Goal: Transaction & Acquisition: Subscribe to service/newsletter

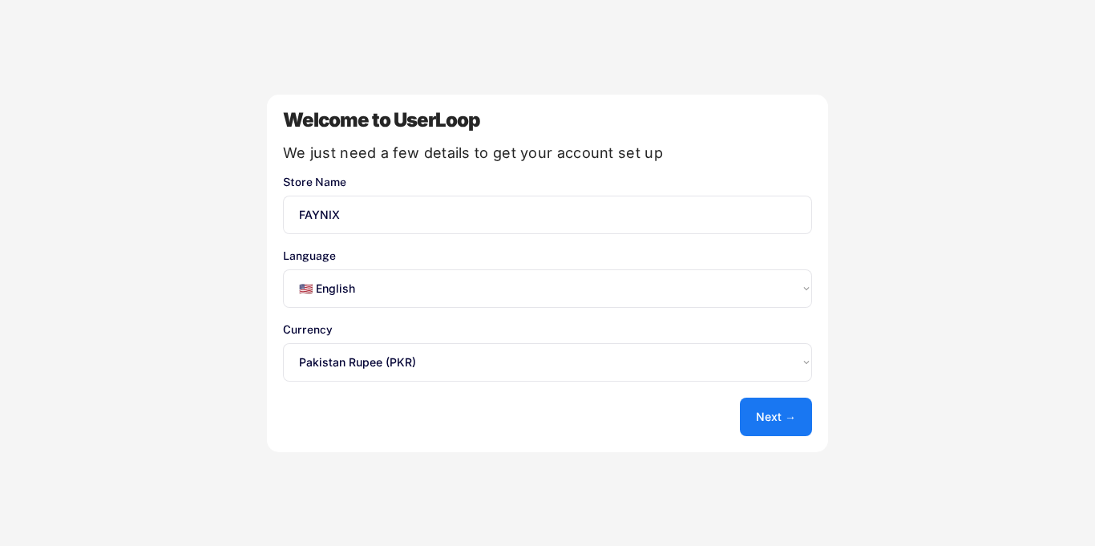
select select ""en""
select select ""1348695171700984260__LOOKUP__1635527639356x495370211207910800""
click at [761, 421] on button "Next →" at bounding box center [776, 417] width 72 height 38
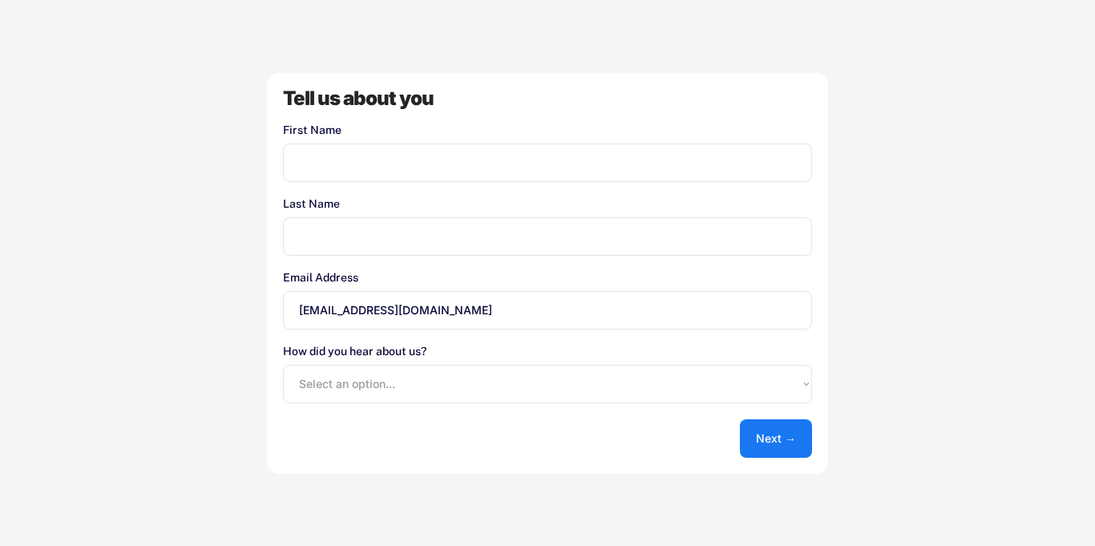
click at [326, 163] on input "input" at bounding box center [547, 163] width 529 height 38
click at [297, 243] on input "input" at bounding box center [547, 236] width 529 height 38
click at [356, 153] on input "input" at bounding box center [547, 163] width 529 height 38
type input "[PERSON_NAME]"
click at [338, 238] on input "input" at bounding box center [547, 236] width 529 height 38
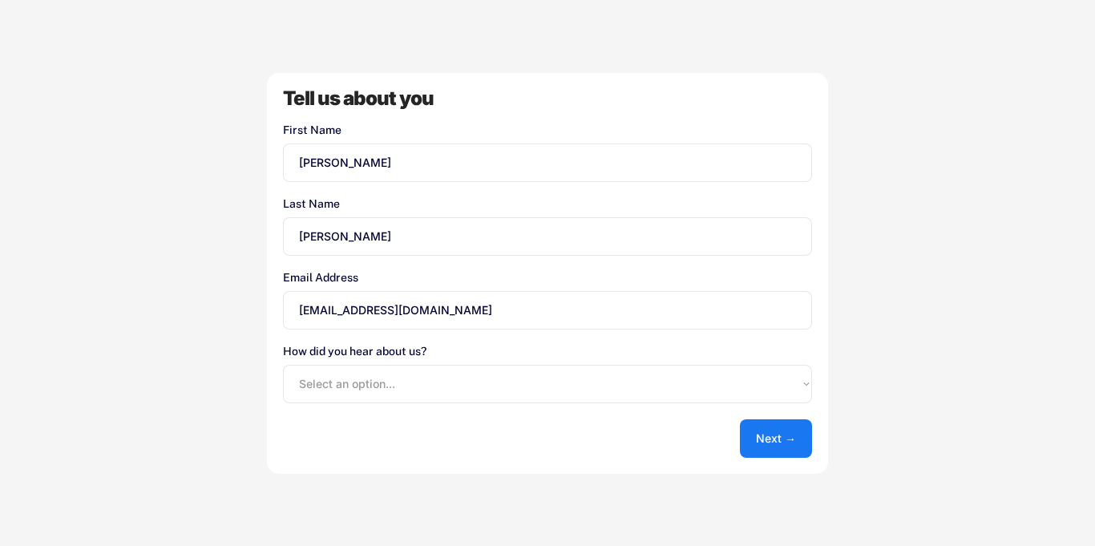
type input "Ali"
click at [316, 373] on select "Select an option... Shopify App Store Google UserLoop Blog Referred by a friend…" at bounding box center [547, 384] width 529 height 38
select select ""shopify_app_store""
click at [283, 365] on select "Select an option... Shopify App Store Google UserLoop Blog Referred by a friend…" at bounding box center [547, 384] width 529 height 38
click at [751, 432] on button "Next →" at bounding box center [776, 438] width 72 height 38
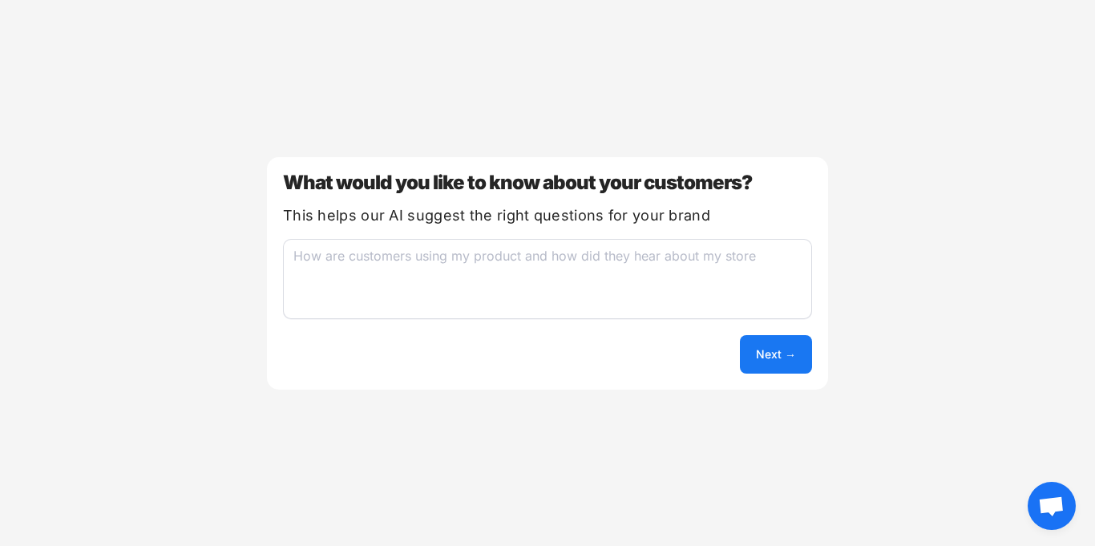
click at [342, 261] on textarea at bounding box center [547, 279] width 529 height 80
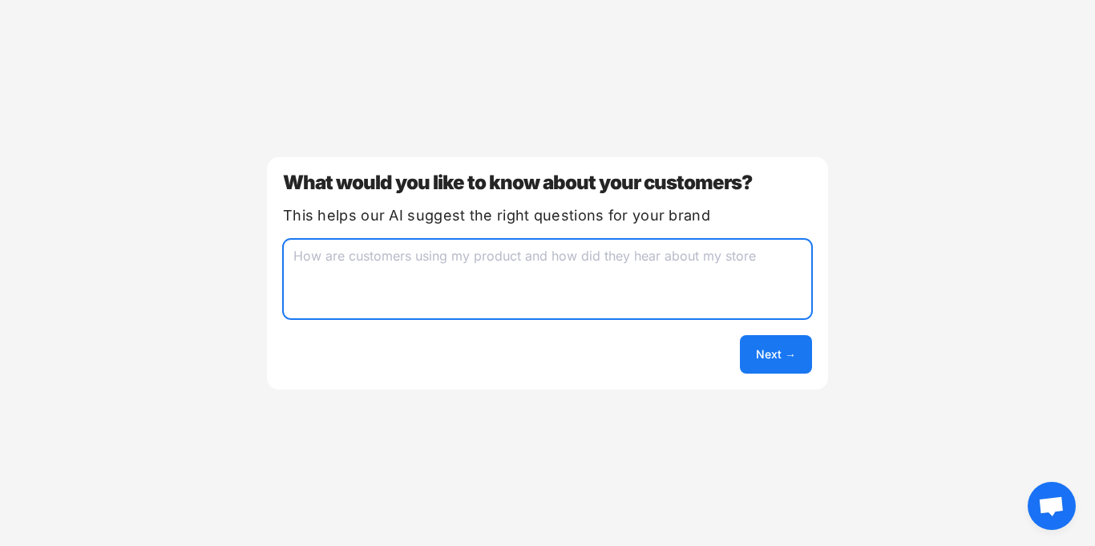
paste textarea "want to know how customers found my store (Facebook, Instagram, WhatsApp, or Go…"
type textarea "want to know how customers found my store (Facebook, Instagram, WhatsApp, or Go…"
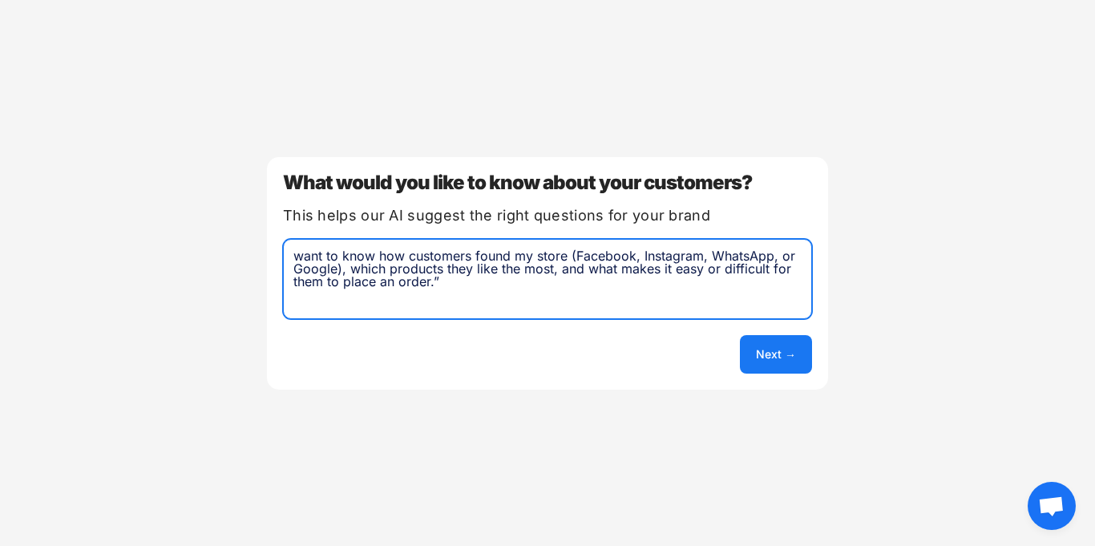
click at [773, 348] on button "Next →" at bounding box center [776, 354] width 72 height 38
select select ""unlimited""
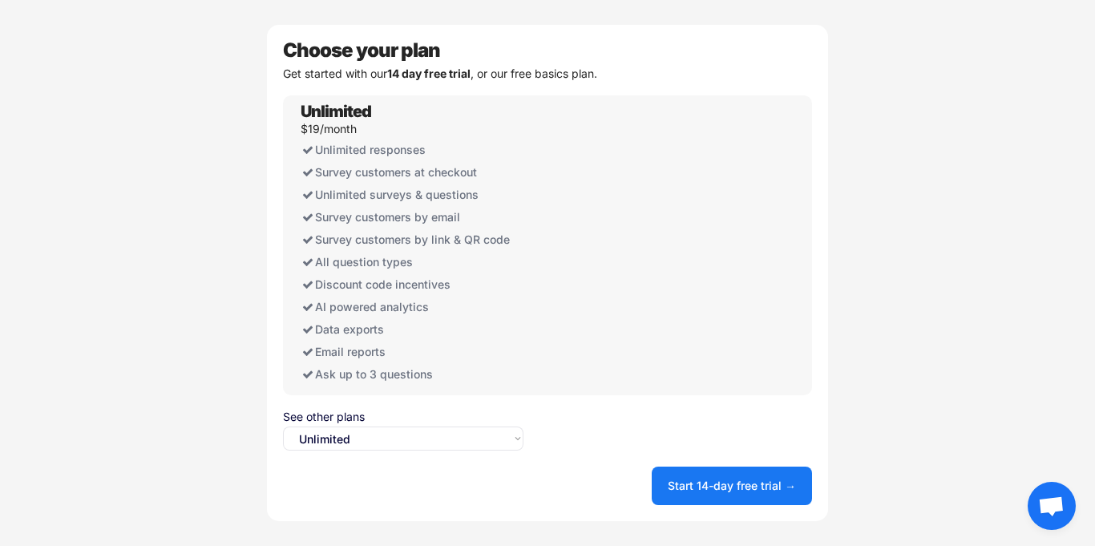
click at [702, 484] on button "Start 14-day free trial →" at bounding box center [732, 486] width 160 height 38
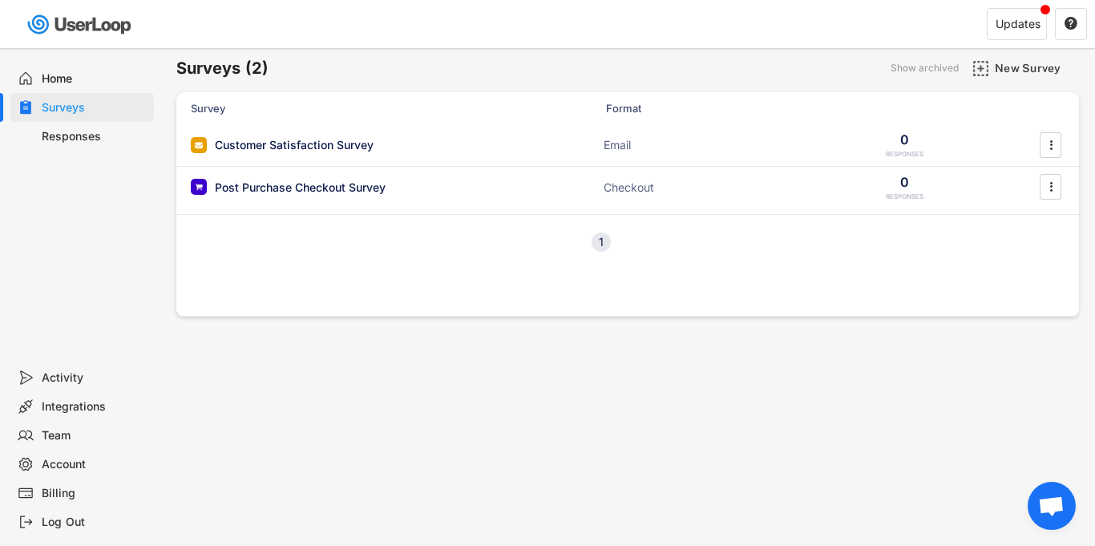
scroll to position [6, 0]
click at [69, 468] on div "Account" at bounding box center [95, 464] width 106 height 15
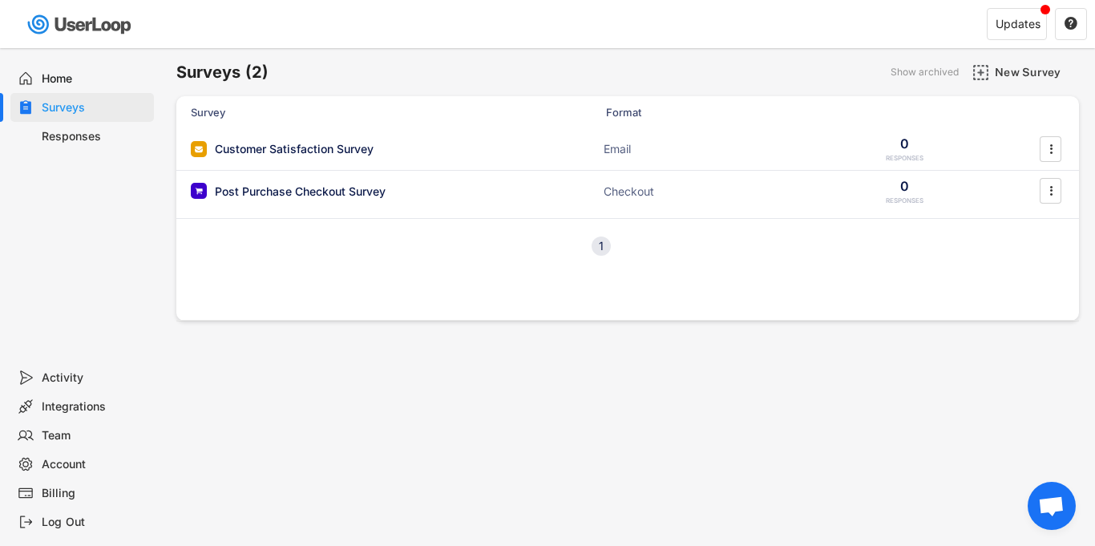
select select ""en""
select select ""1_week""
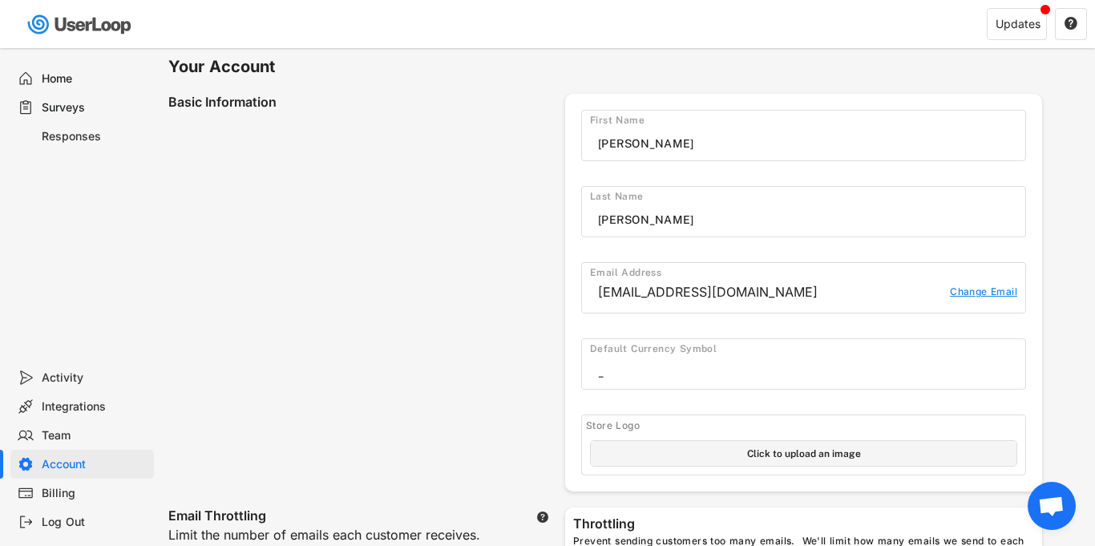
click at [50, 491] on div "Billing" at bounding box center [95, 493] width 106 height 15
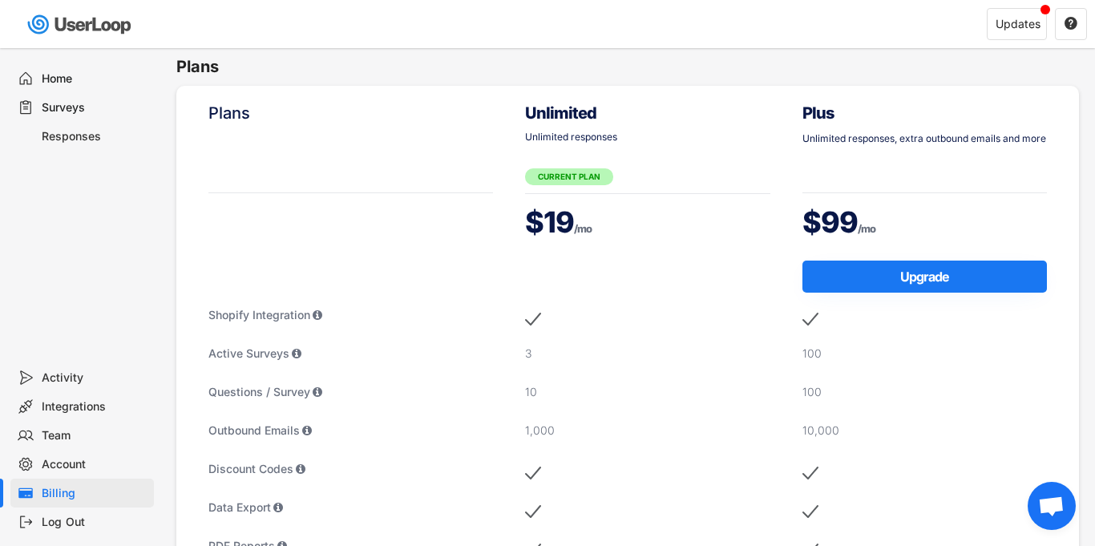
click at [61, 379] on div "Activity" at bounding box center [95, 378] width 106 height 15
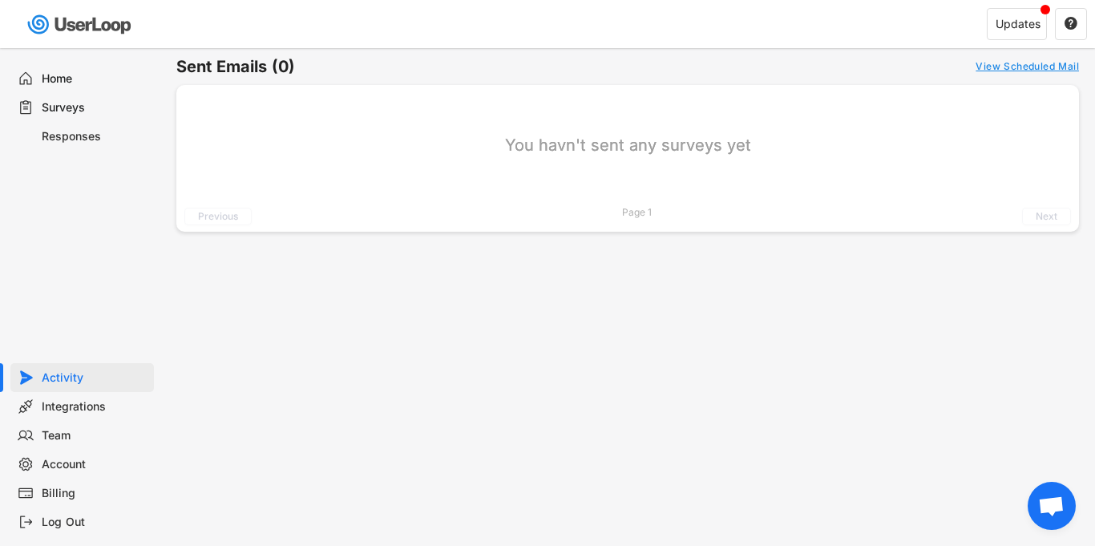
click at [62, 407] on div "Integrations" at bounding box center [95, 406] width 106 height 15
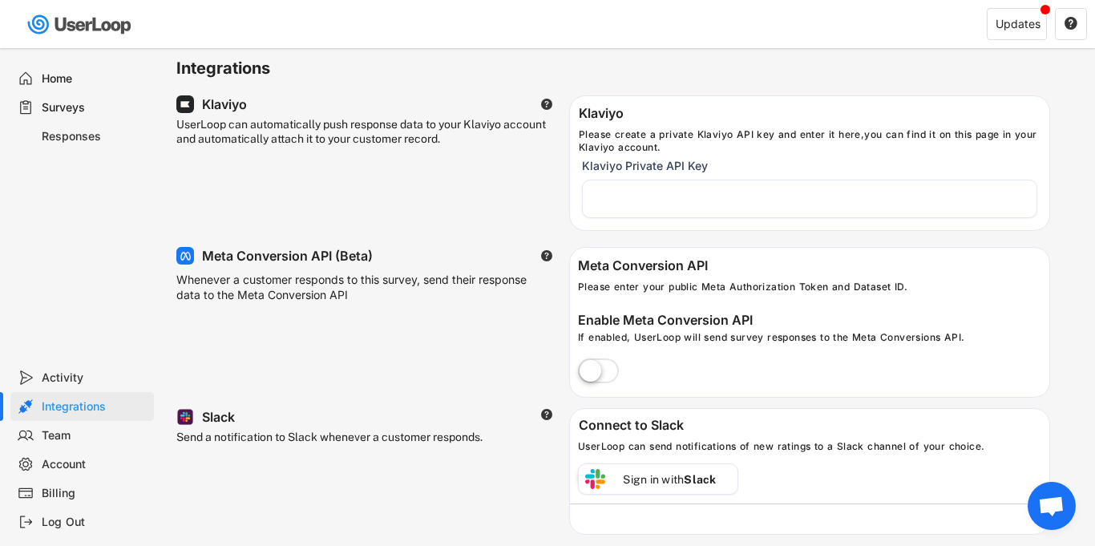
click at [62, 435] on div "Team" at bounding box center [95, 435] width 106 height 15
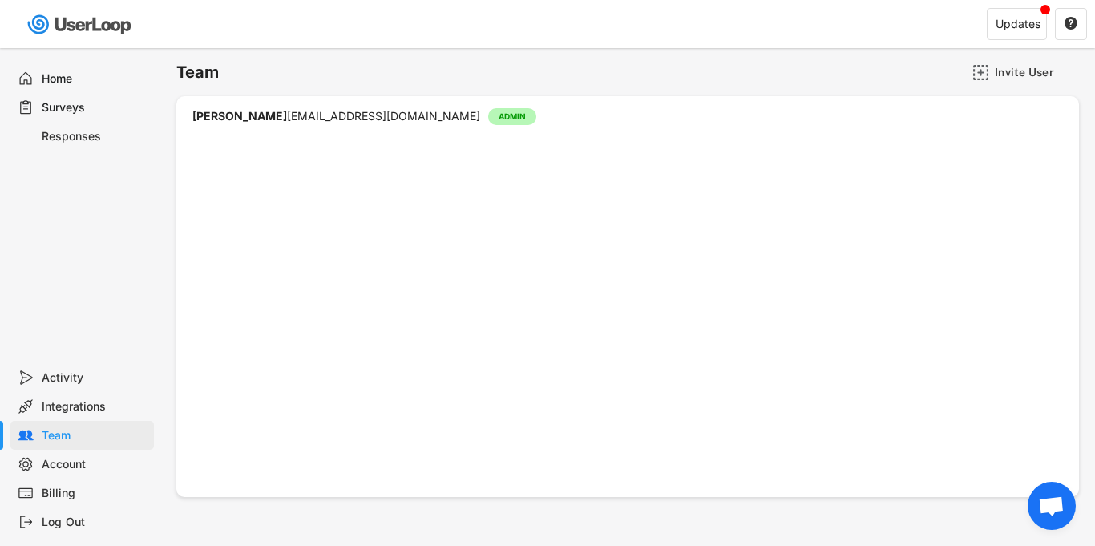
click at [66, 465] on div "Account" at bounding box center [95, 464] width 106 height 15
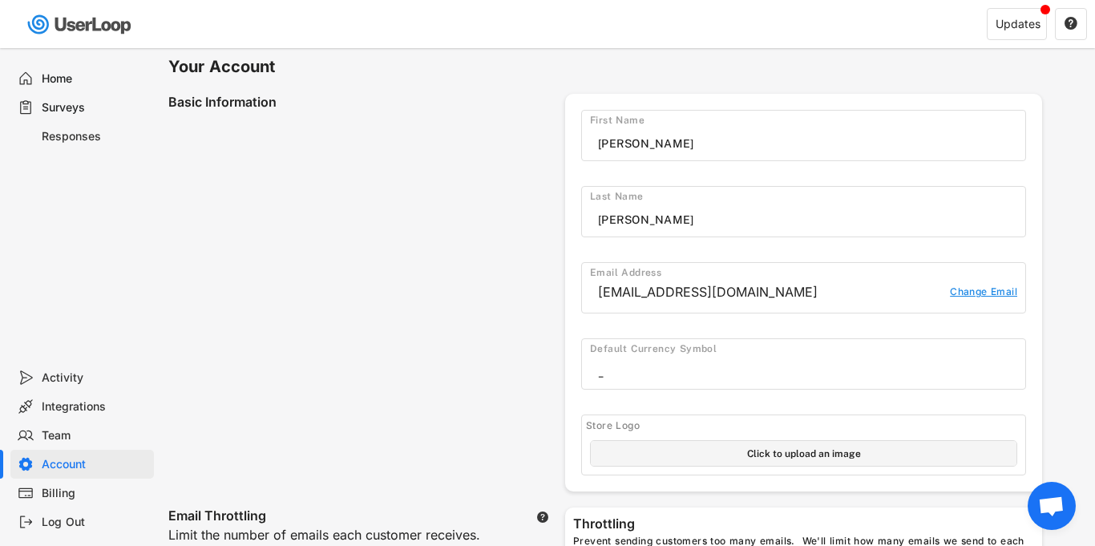
click at [634, 361] on input "input" at bounding box center [811, 372] width 427 height 24
click at [97, 486] on div "Billing" at bounding box center [95, 493] width 106 height 15
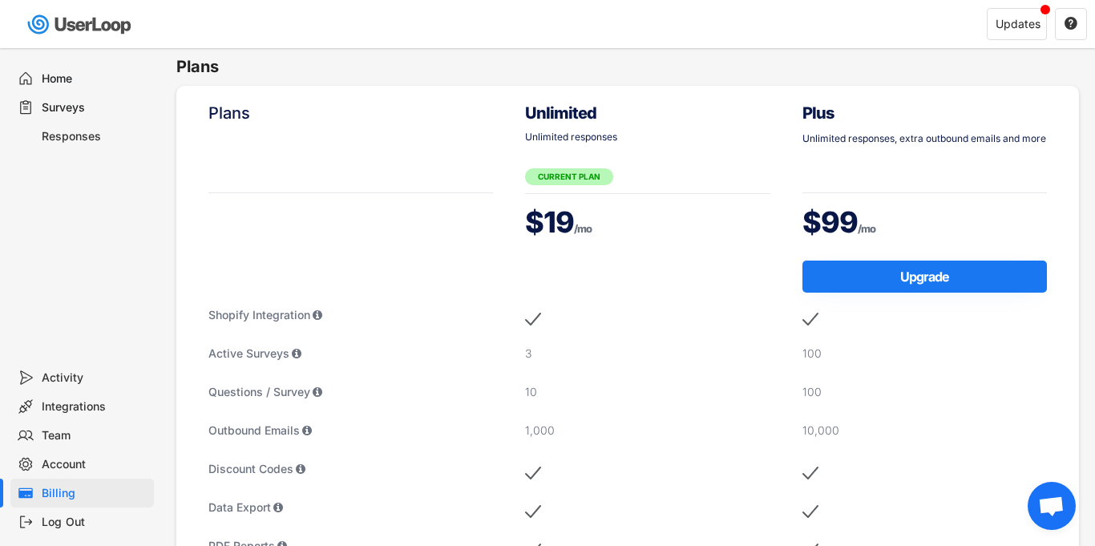
click at [69, 464] on div "Account" at bounding box center [95, 464] width 106 height 15
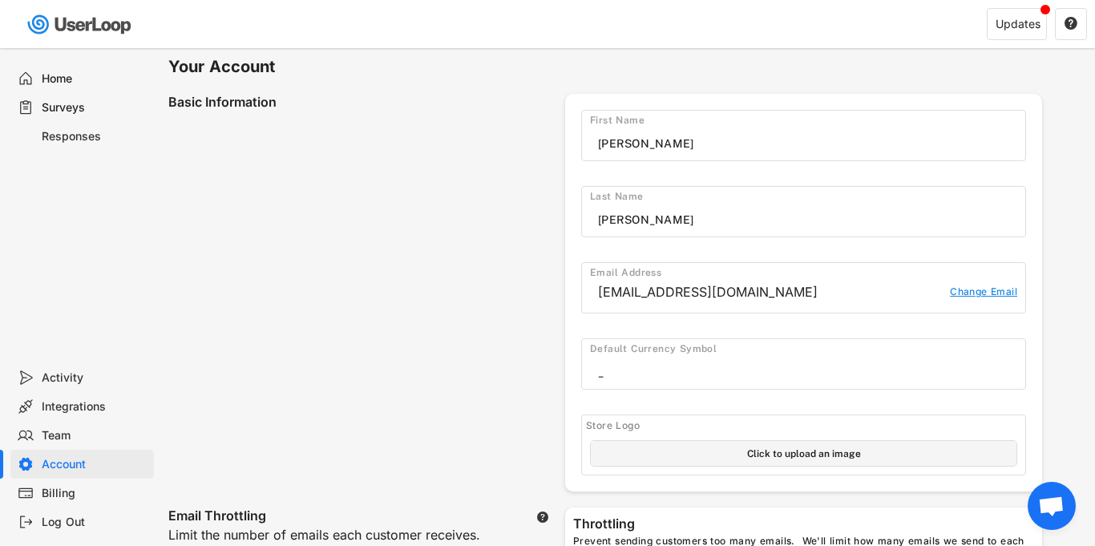
click at [1054, 492] on span "Open chat" at bounding box center [1052, 506] width 48 height 48
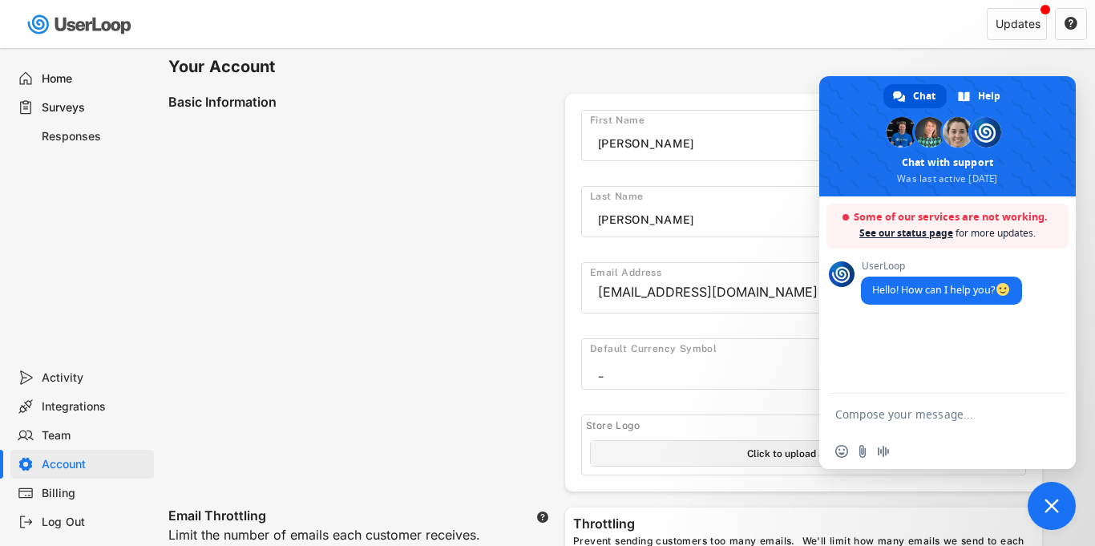
click at [877, 411] on textarea "Compose your message..." at bounding box center [930, 414] width 189 height 14
type textarea "hello"
click at [1051, 410] on span "Send" at bounding box center [1049, 414] width 12 height 12
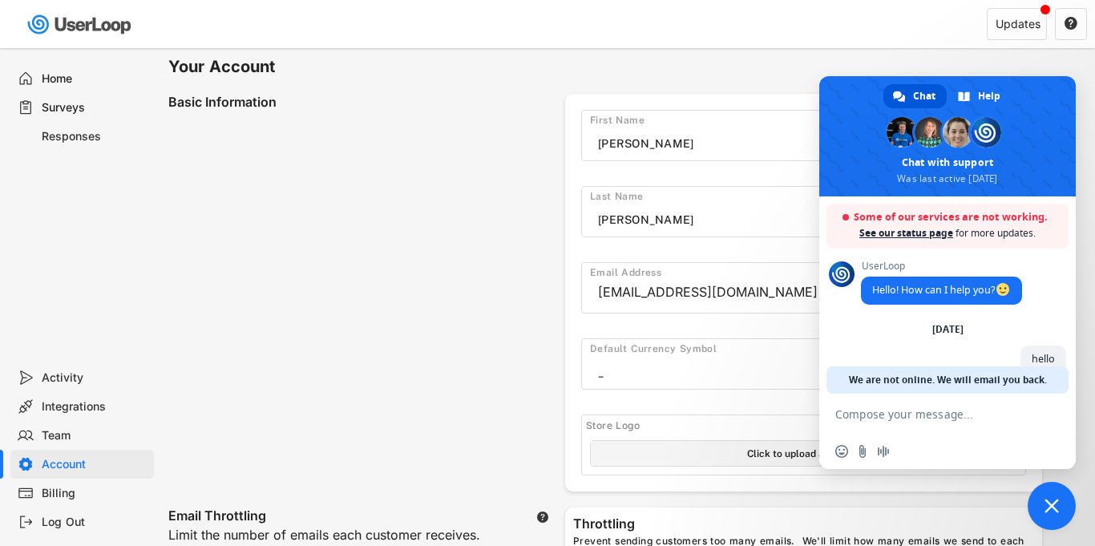
scroll to position [26, 0]
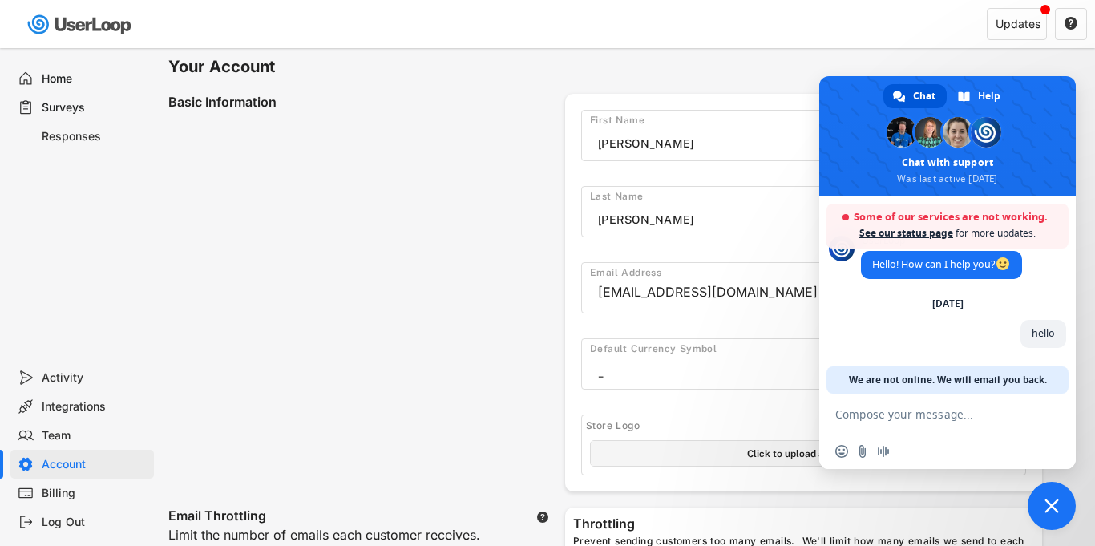
click at [1051, 516] on span "Close chat" at bounding box center [1052, 506] width 48 height 48
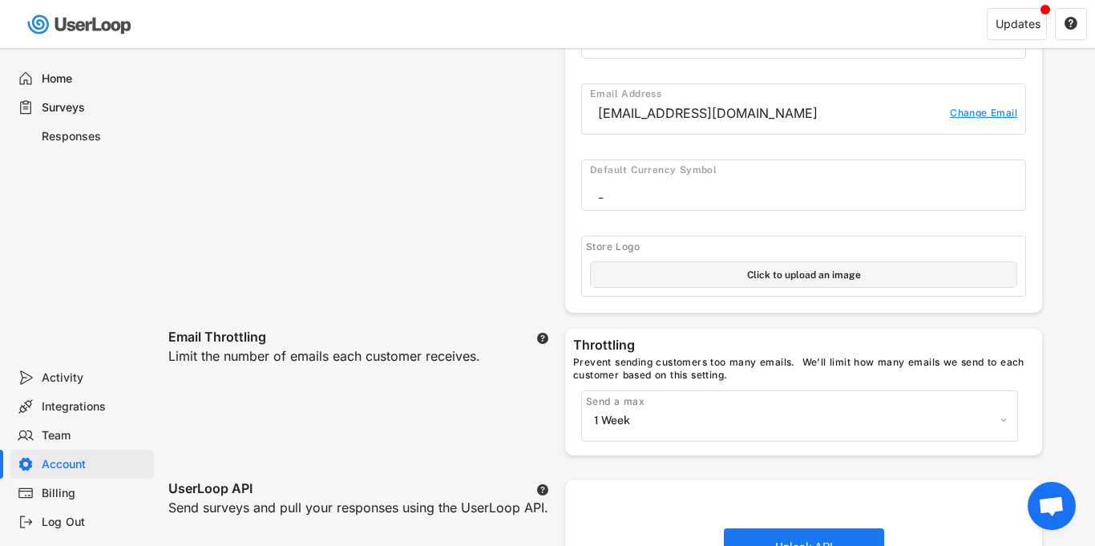
scroll to position [0, 0]
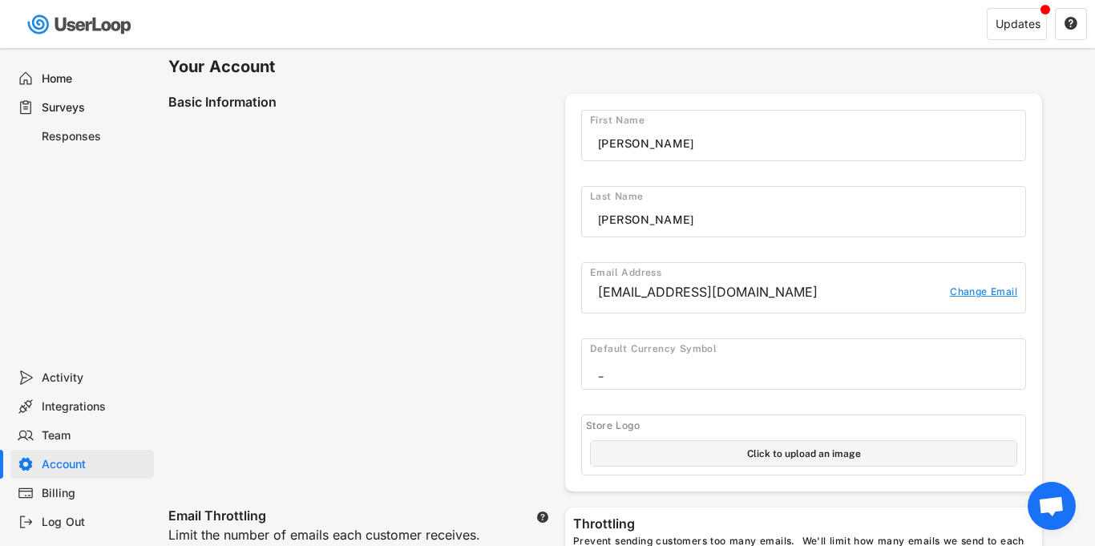
click at [60, 80] on div "Home" at bounding box center [95, 78] width 106 height 15
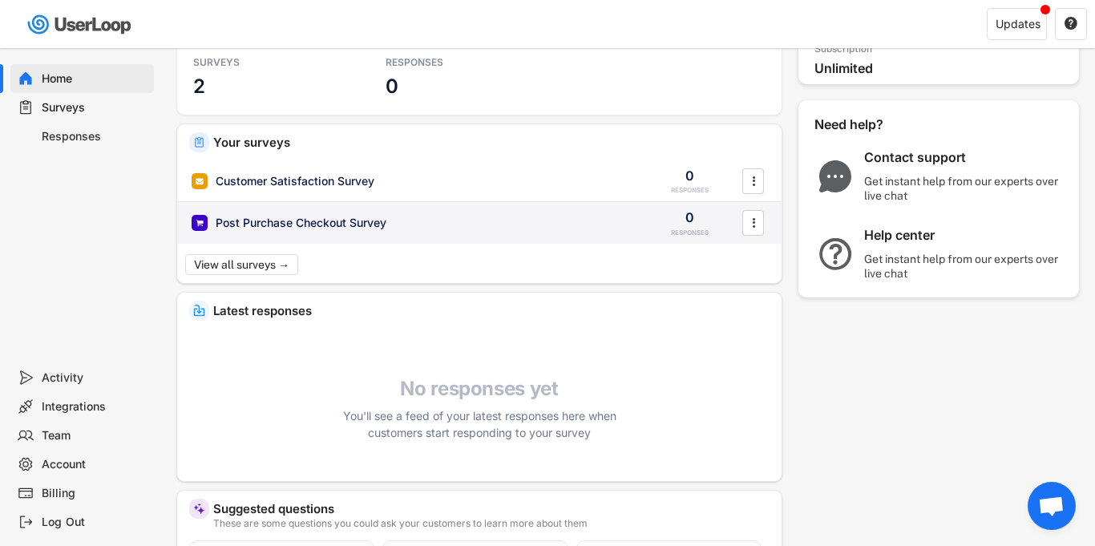
scroll to position [46, 0]
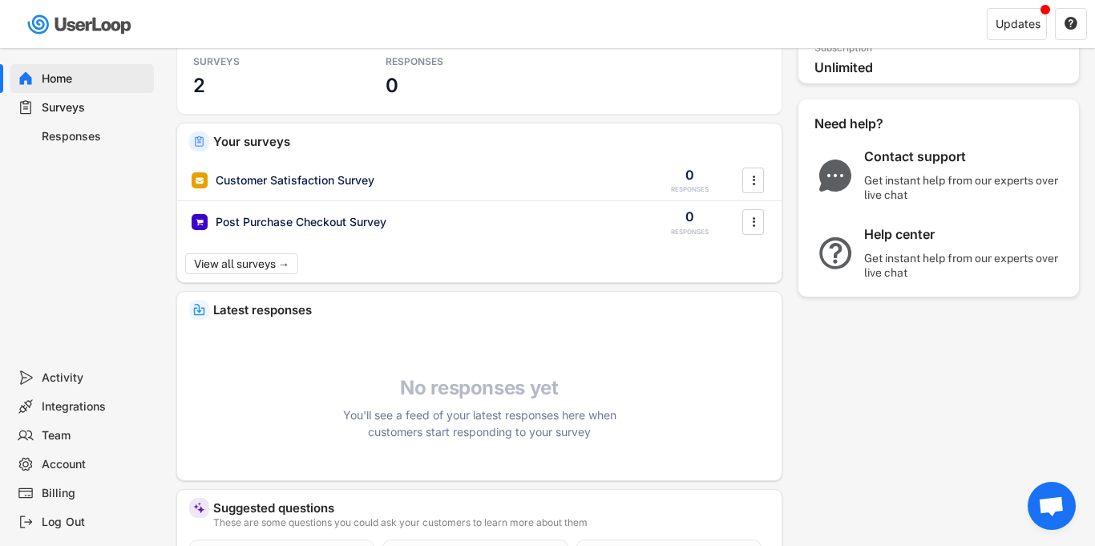
click at [112, 103] on div "Surveys" at bounding box center [95, 107] width 106 height 15
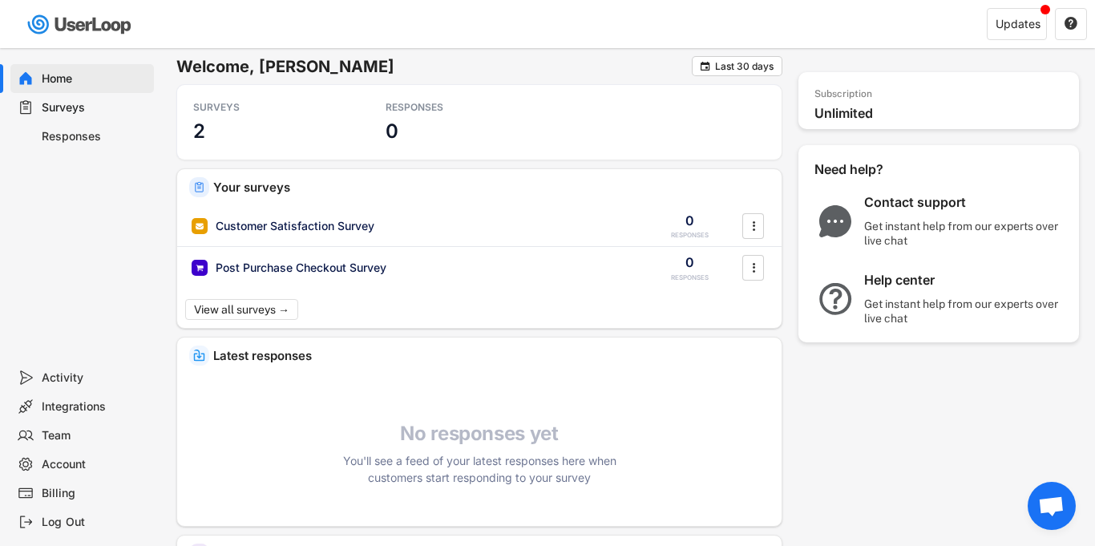
scroll to position [46, 0]
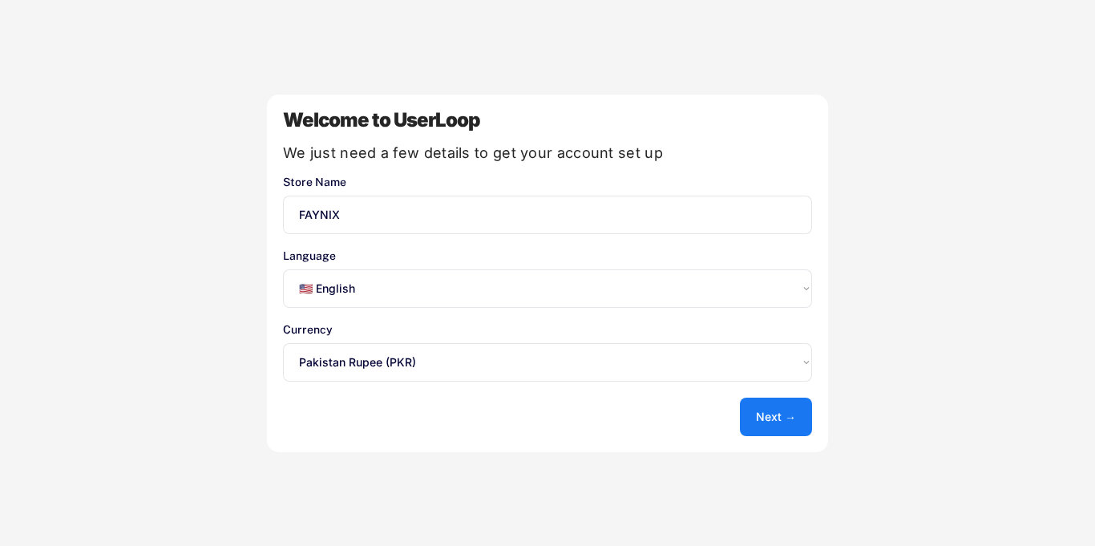
select select ""en""
select select ""1348695171700984260__LOOKUP__1635527639356x495370211207910800""
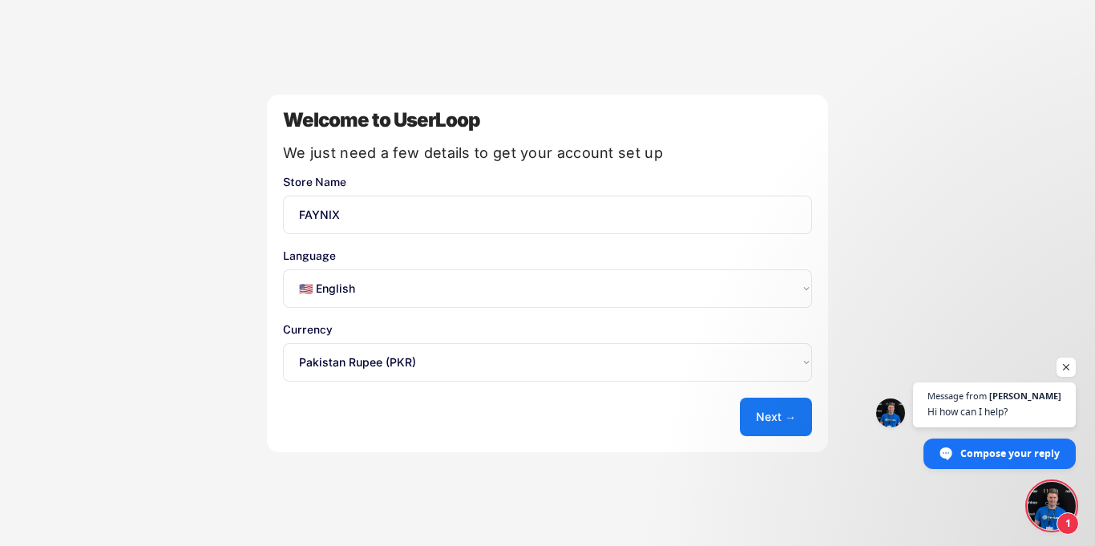
scroll to position [14, 0]
click at [764, 414] on button "Next →" at bounding box center [776, 417] width 72 height 38
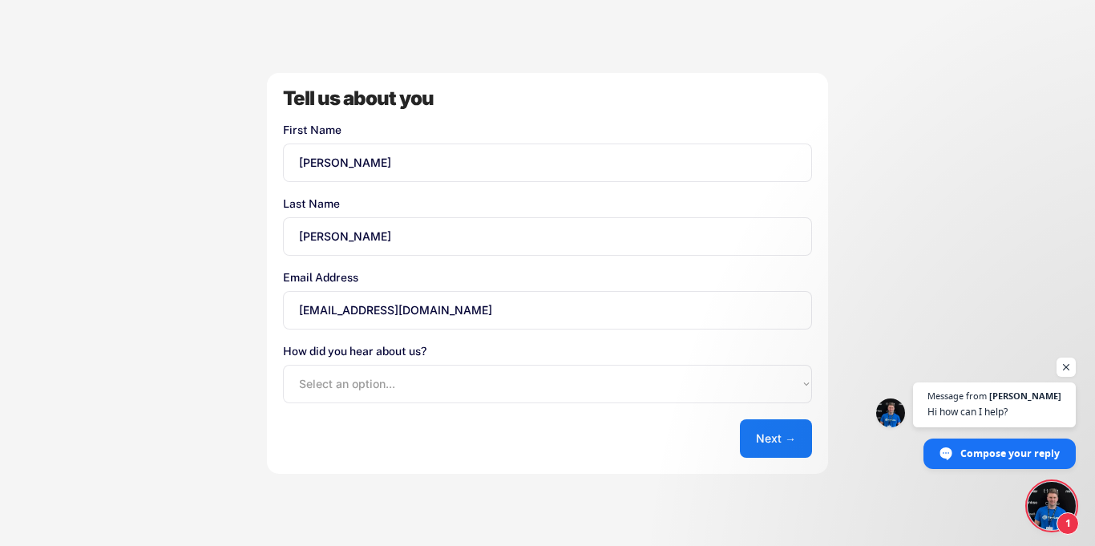
click at [764, 414] on div "Tell us about you First Name Last Name Email Address aa6814028@gmail.com How di…" at bounding box center [547, 273] width 561 height 401
click at [448, 393] on select "Select an option... Shopify App Store Google UserLoop Blog Referred by a friend…" at bounding box center [547, 384] width 529 height 38
select select ""shopify_app_store""
click at [283, 365] on select "Select an option... Shopify App Store Google UserLoop Blog Referred by a friend…" at bounding box center [547, 384] width 529 height 38
click at [786, 439] on button "Next →" at bounding box center [776, 438] width 72 height 38
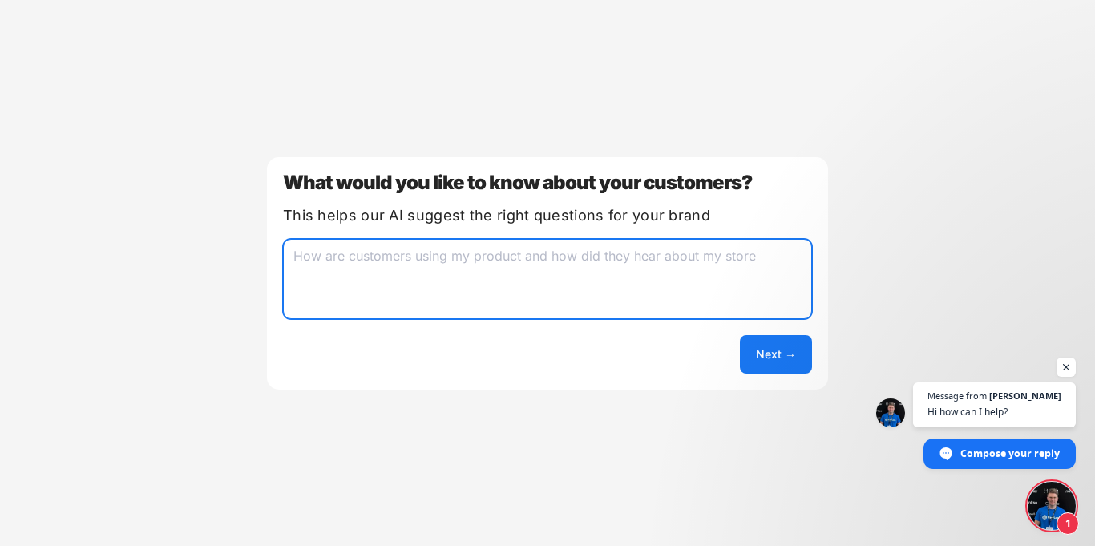
paste textarea "want to know how customers found my store (Facebook, Instagram, WhatsApp, or Go…"
type textarea "want to know how customers found my store (Facebook, Instagram, WhatsApp, or Go…"
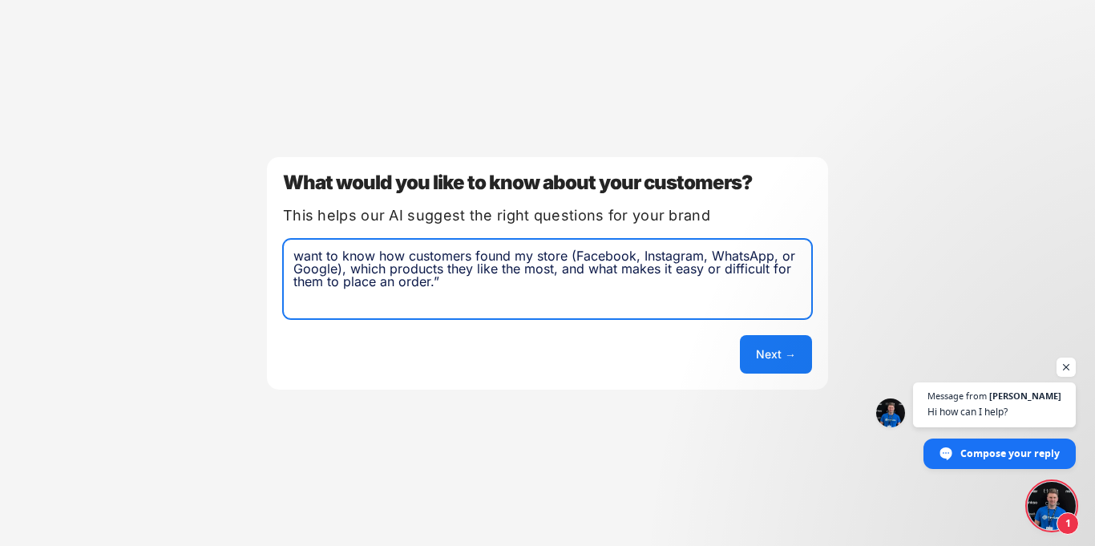
click at [781, 348] on button "Next →" at bounding box center [776, 354] width 72 height 38
select select ""unlimited""
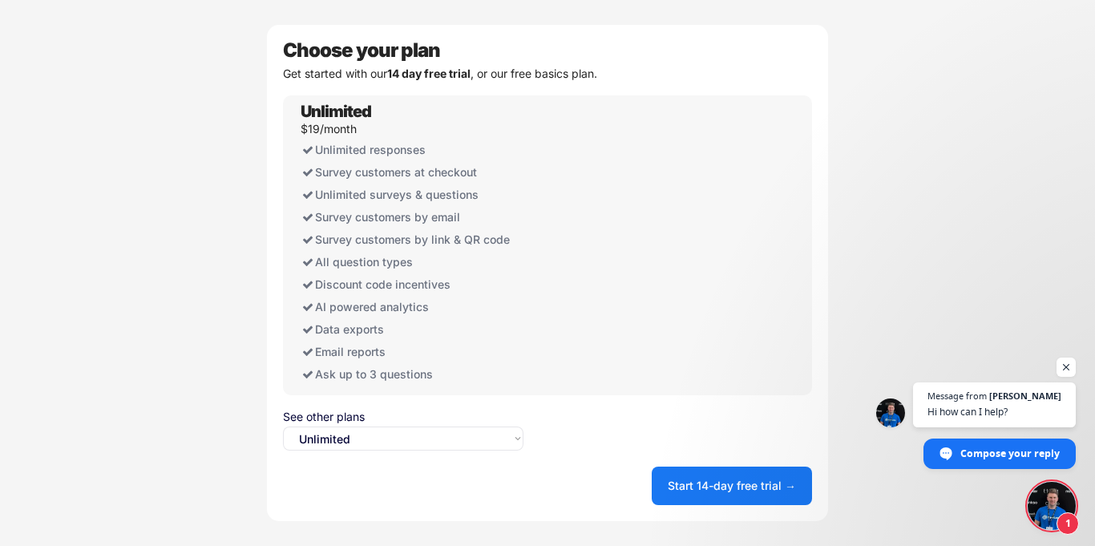
click at [749, 486] on button "Start 14-day free trial →" at bounding box center [732, 486] width 160 height 38
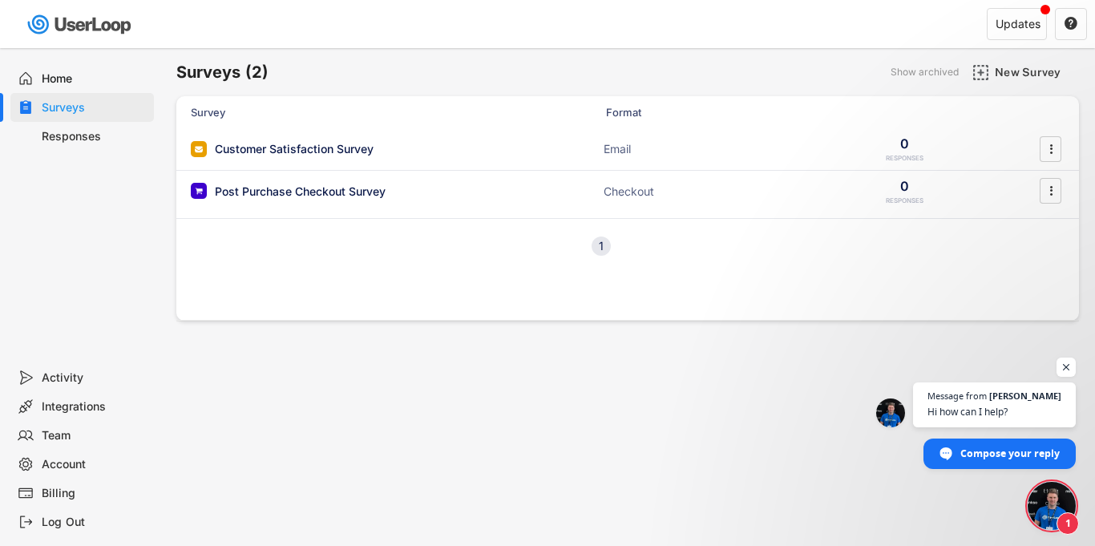
scroll to position [14, 0]
click at [1053, 140] on icon "" at bounding box center [1051, 149] width 16 height 24
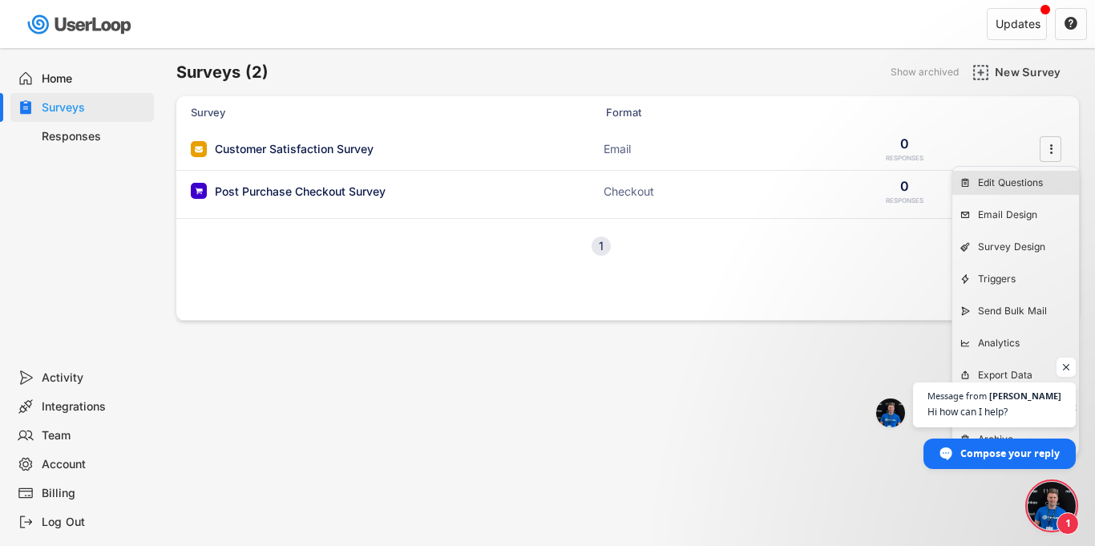
click at [1013, 185] on div "Edit Questions" at bounding box center [1028, 182] width 101 height 13
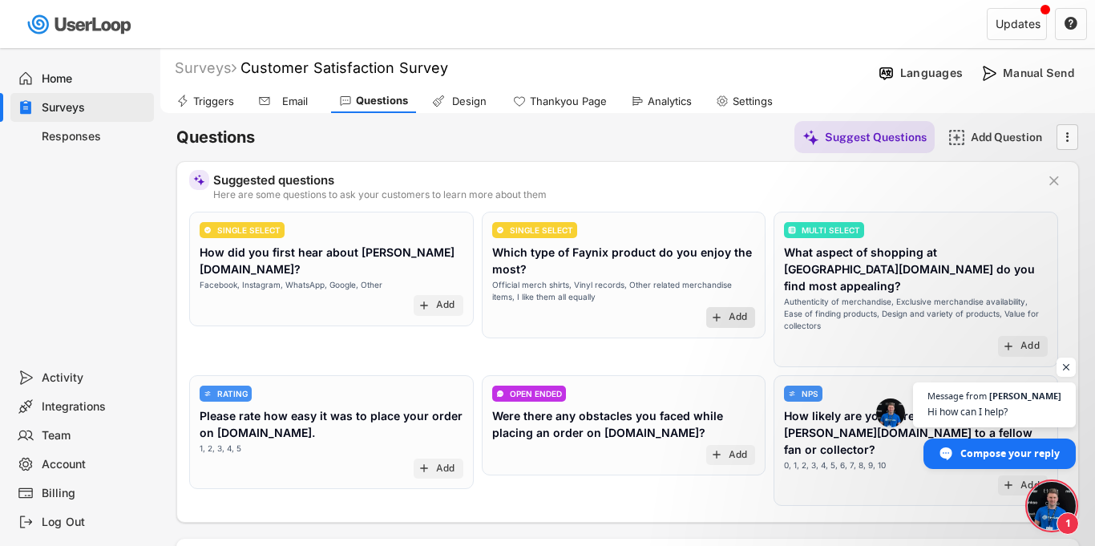
click at [721, 320] on text "add" at bounding box center [717, 317] width 13 height 13
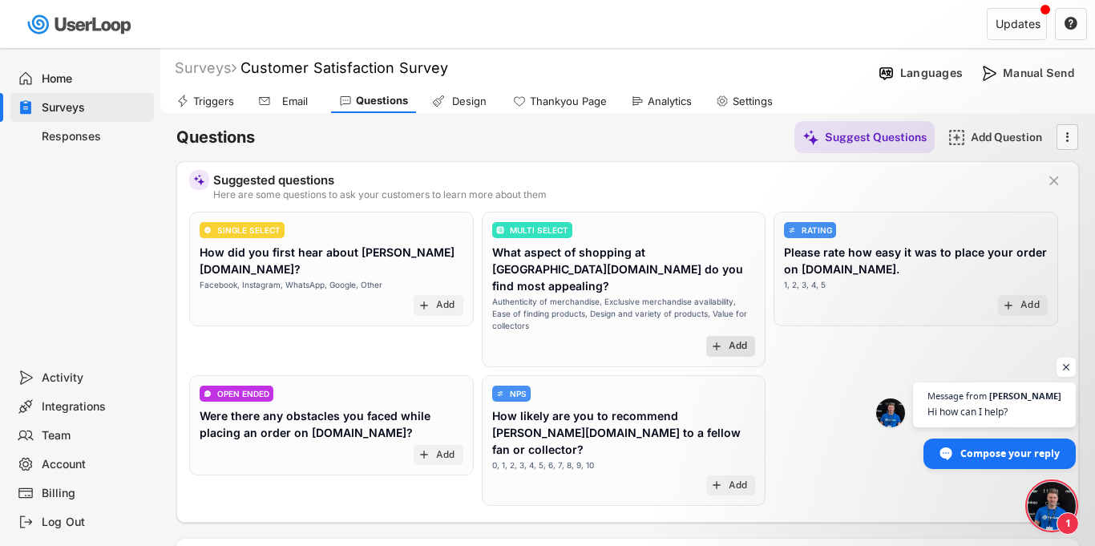
click at [731, 340] on div "Add" at bounding box center [738, 346] width 19 height 13
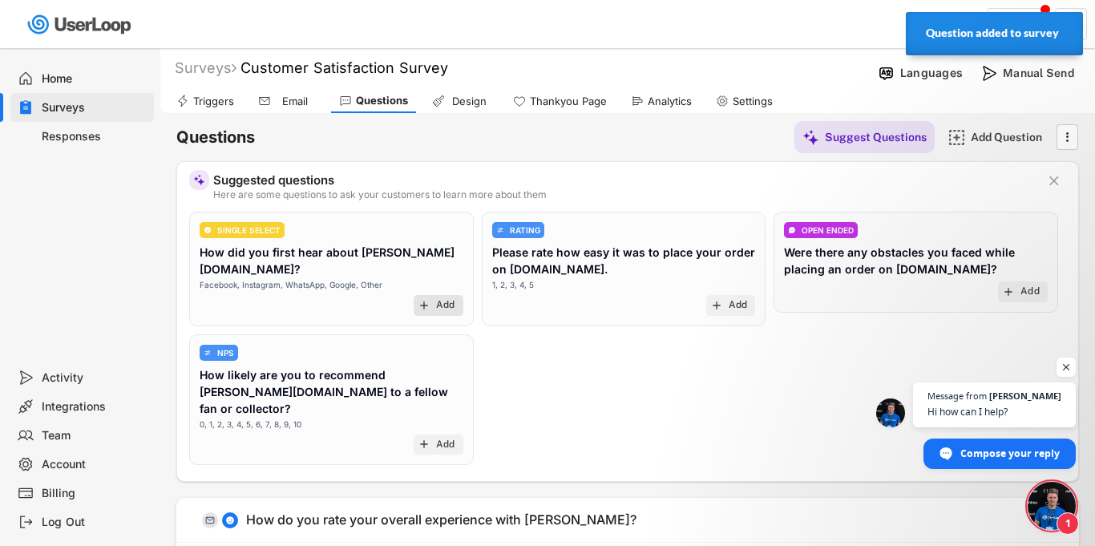
click at [446, 295] on div "add Add" at bounding box center [439, 305] width 50 height 21
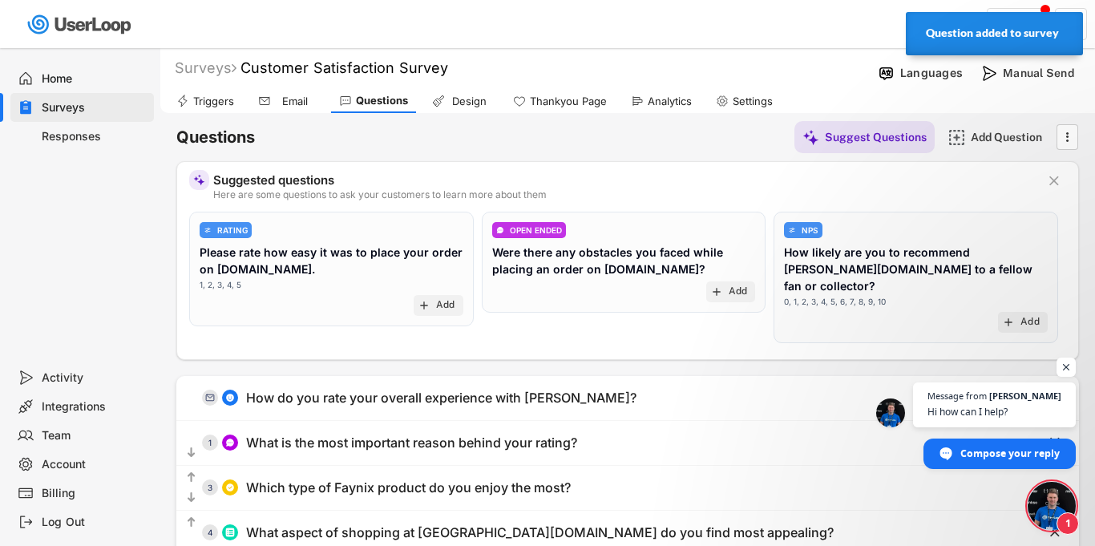
click at [446, 138] on div "Questions Suggest Questions Add Question " at bounding box center [627, 137] width 903 height 32
click at [467, 103] on div "Design" at bounding box center [469, 102] width 40 height 14
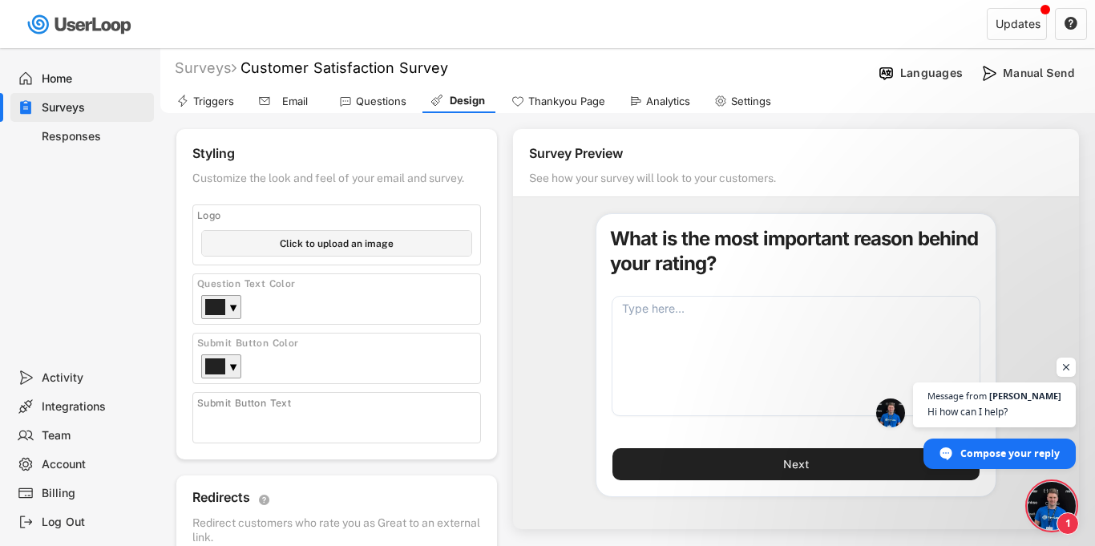
click at [101, 221] on div "Home Surveys Responses" at bounding box center [80, 205] width 160 height 315
click at [91, 106] on div "Surveys" at bounding box center [95, 107] width 106 height 15
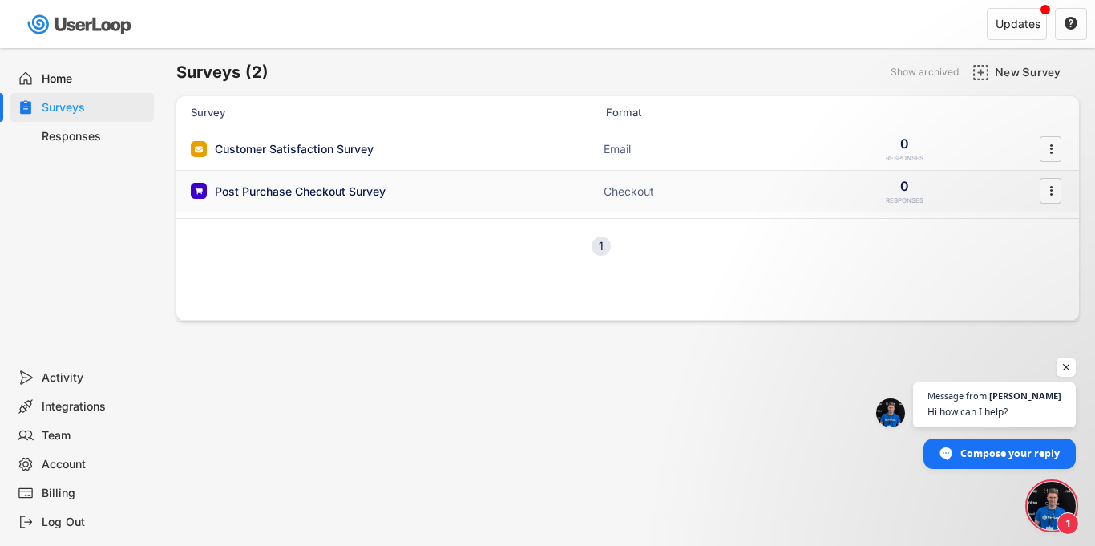
click at [399, 196] on div "Post Purchase Checkout Survey" at bounding box center [351, 191] width 321 height 16
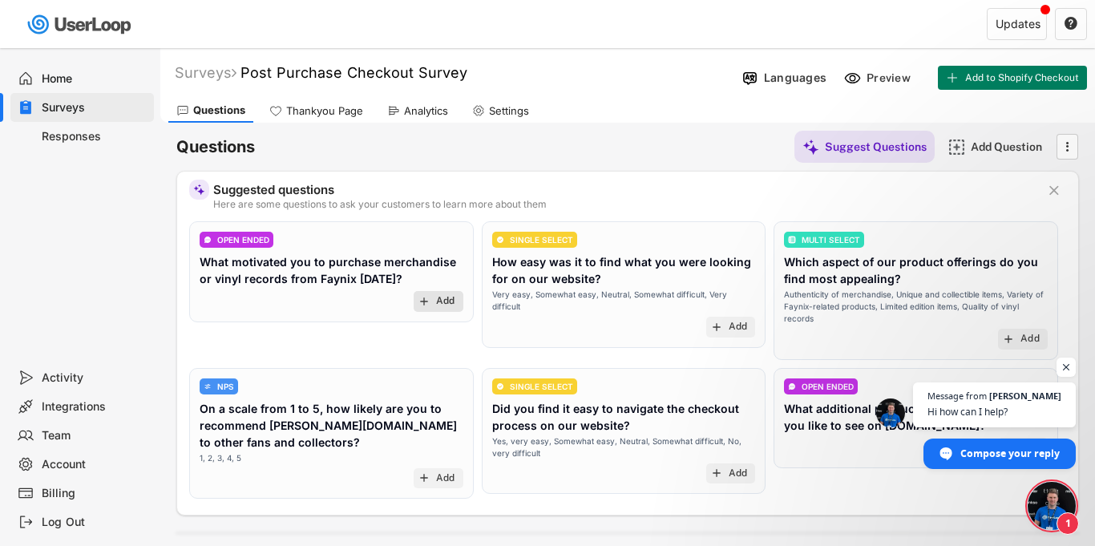
click at [453, 303] on div "Add" at bounding box center [445, 301] width 19 height 13
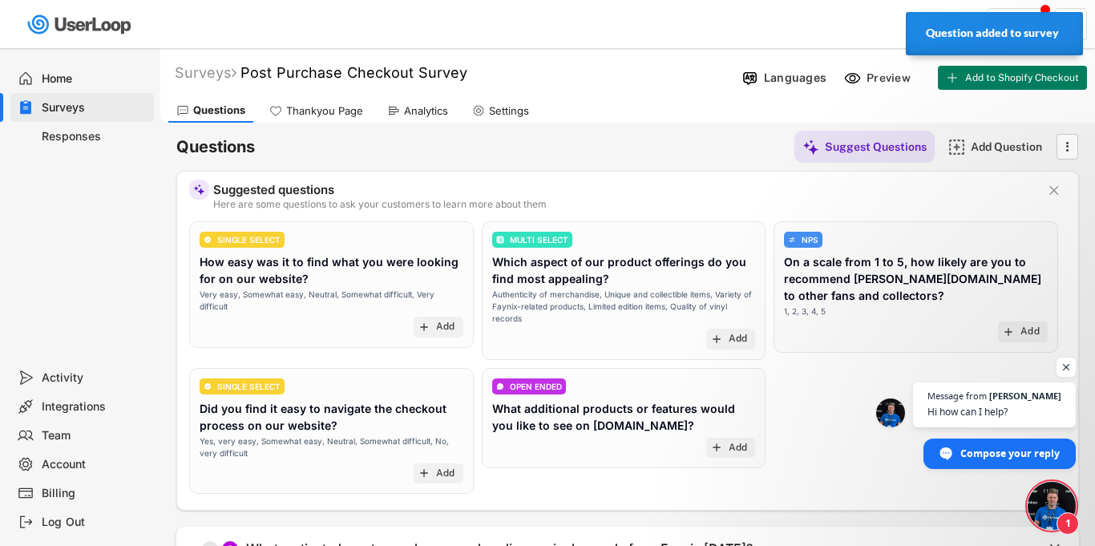
click at [103, 113] on div "Surveys" at bounding box center [95, 107] width 106 height 15
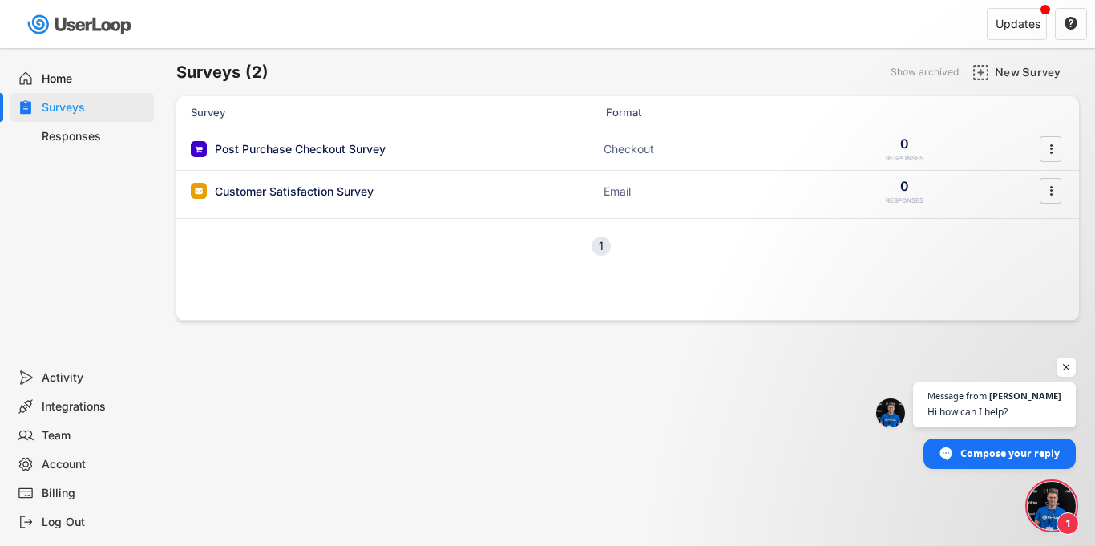
click at [79, 73] on div "Home" at bounding box center [95, 78] width 106 height 15
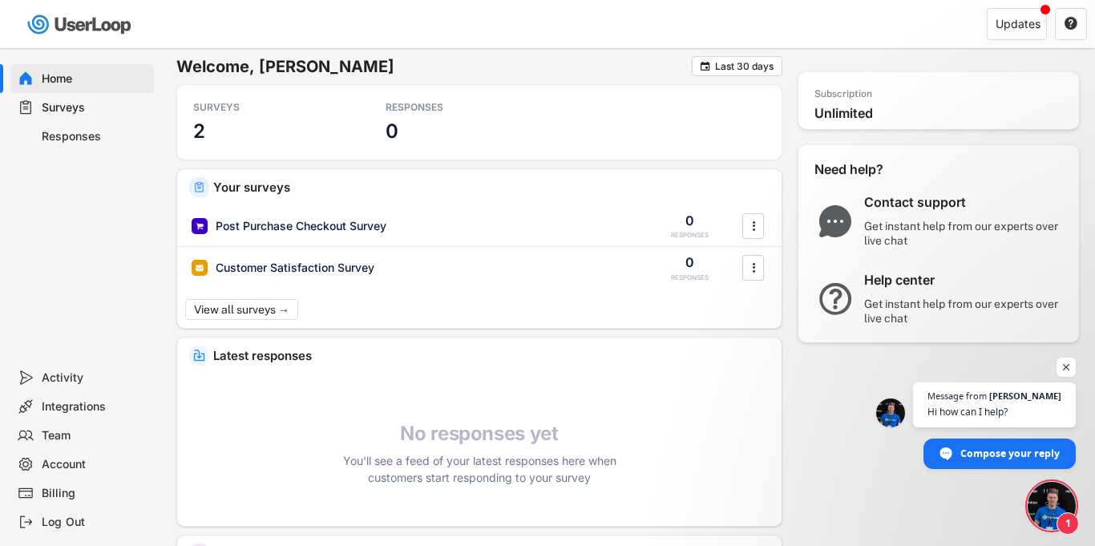
click at [958, 225] on div "Get instant help from our experts over live chat" at bounding box center [965, 233] width 200 height 29
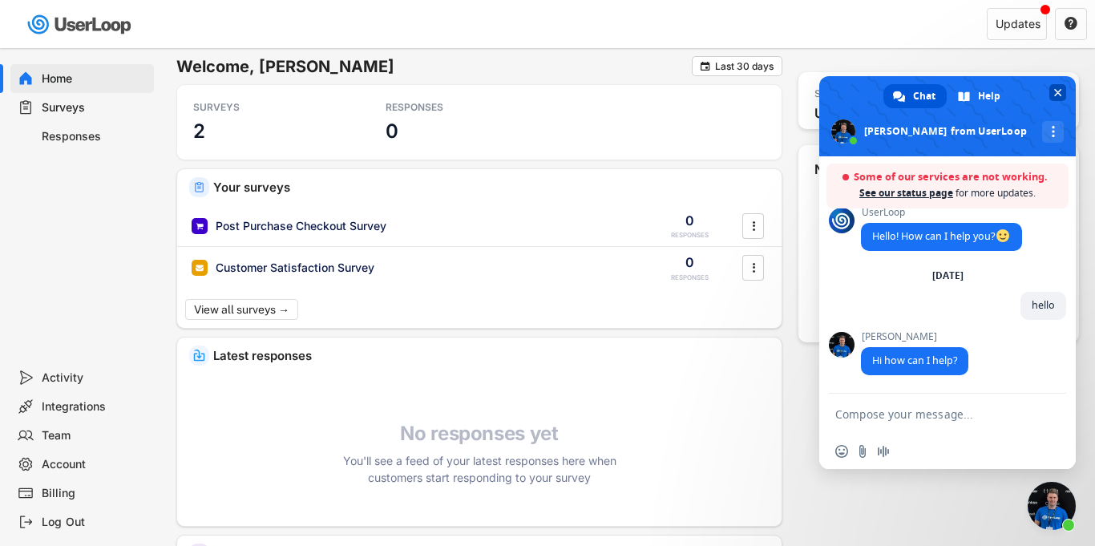
click at [1062, 88] on span "Close chat" at bounding box center [1058, 92] width 17 height 17
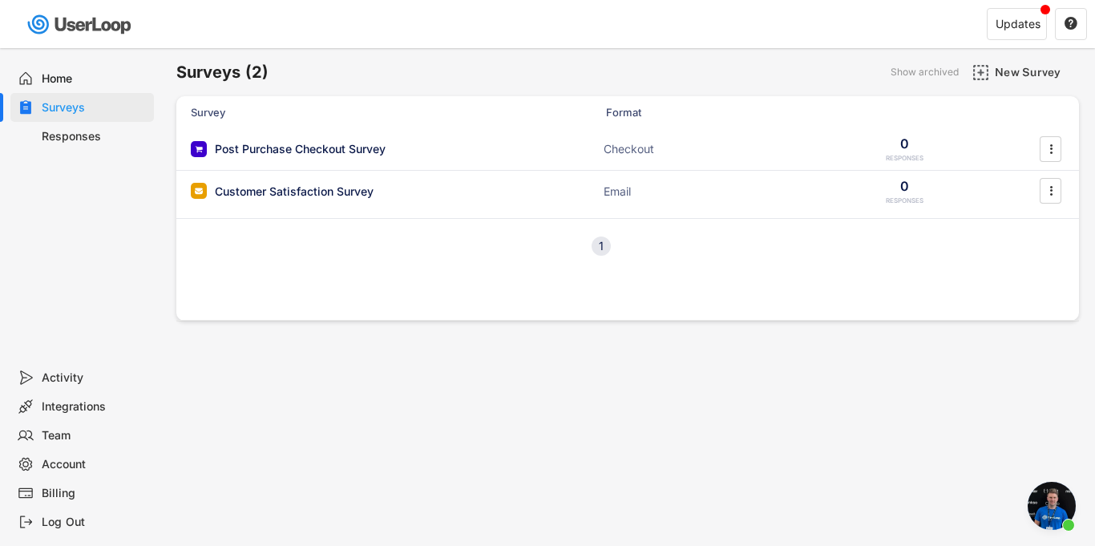
click at [1059, 512] on span "Open chat" at bounding box center [1052, 506] width 48 height 48
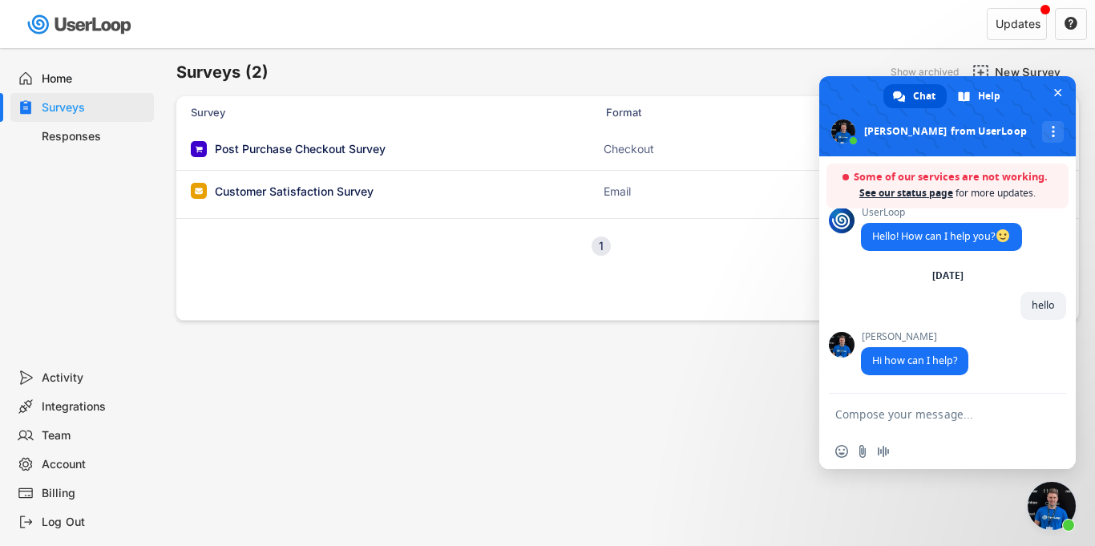
click at [554, 480] on div "Surveys (2) Show archived New Survey Survey Format Post Purchase Checkout Surve…" at bounding box center [627, 434] width 935 height 773
click at [38, 83] on div "Home" at bounding box center [82, 78] width 144 height 29
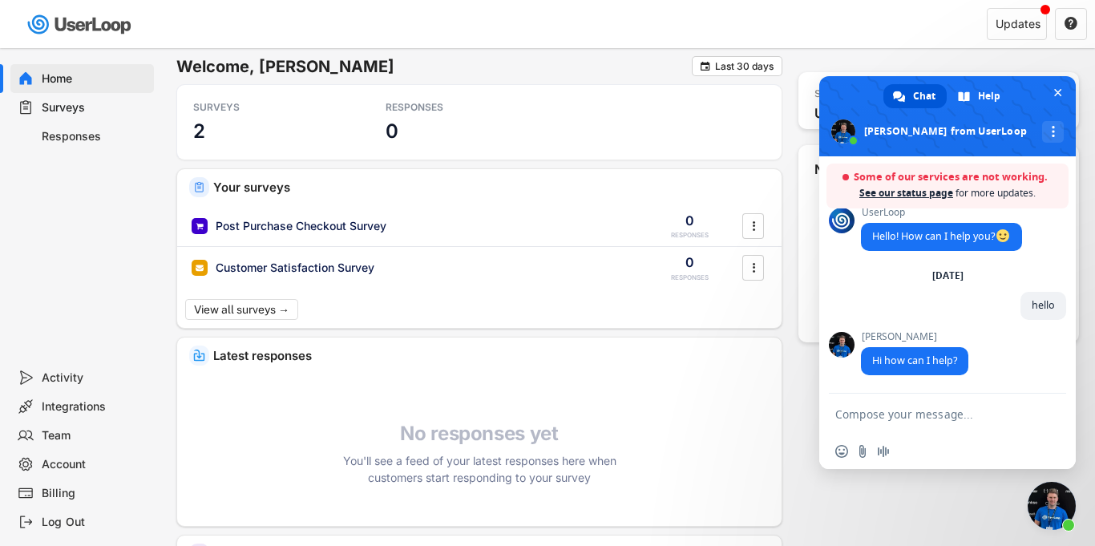
click at [46, 78] on div "Home" at bounding box center [95, 78] width 106 height 15
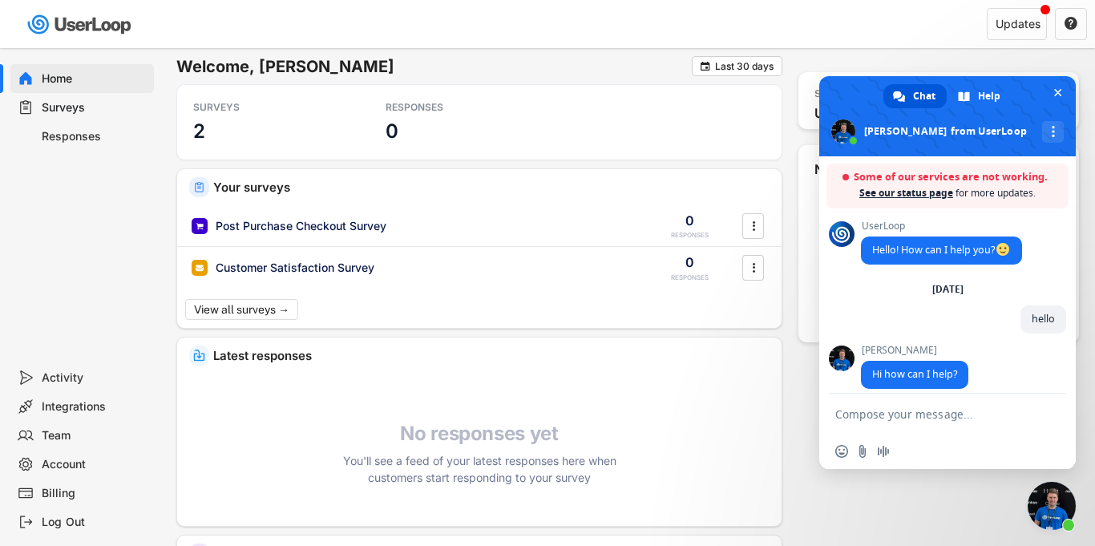
scroll to position [14, 0]
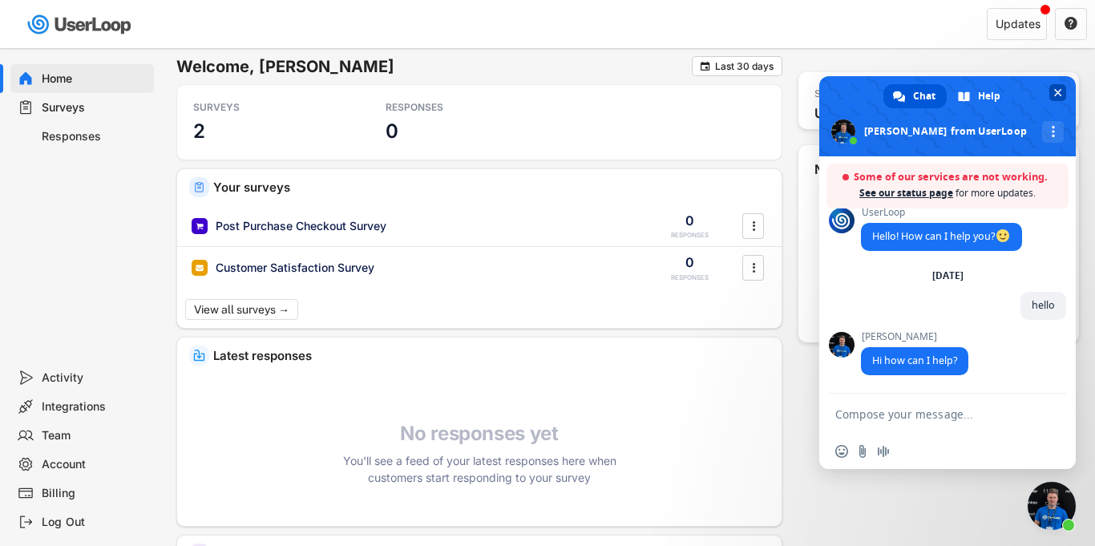
click at [1055, 93] on span "Close chat" at bounding box center [1059, 93] width 8 height 8
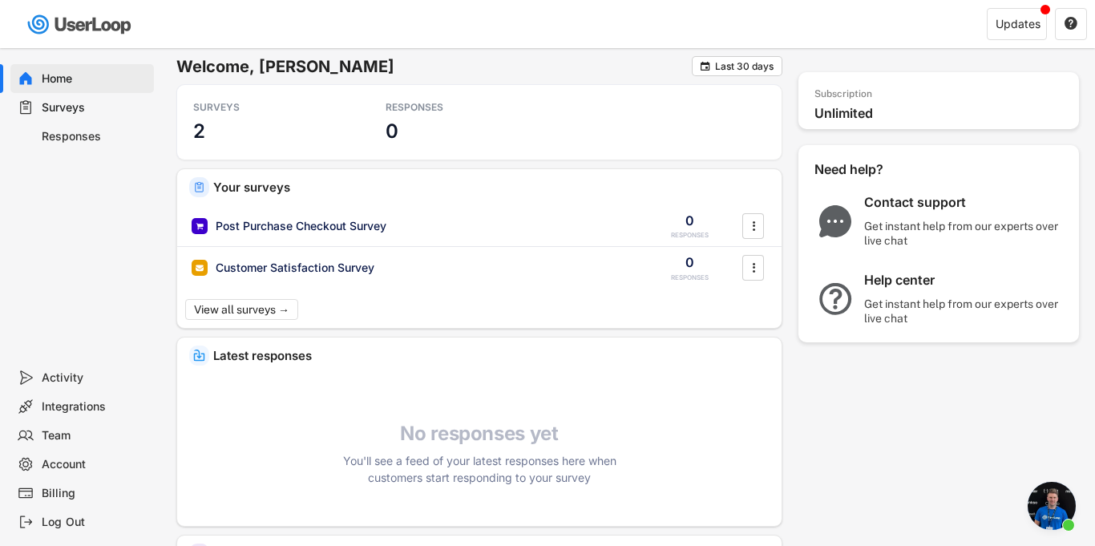
click at [906, 297] on div "Get instant help from our experts over live chat" at bounding box center [965, 311] width 200 height 29
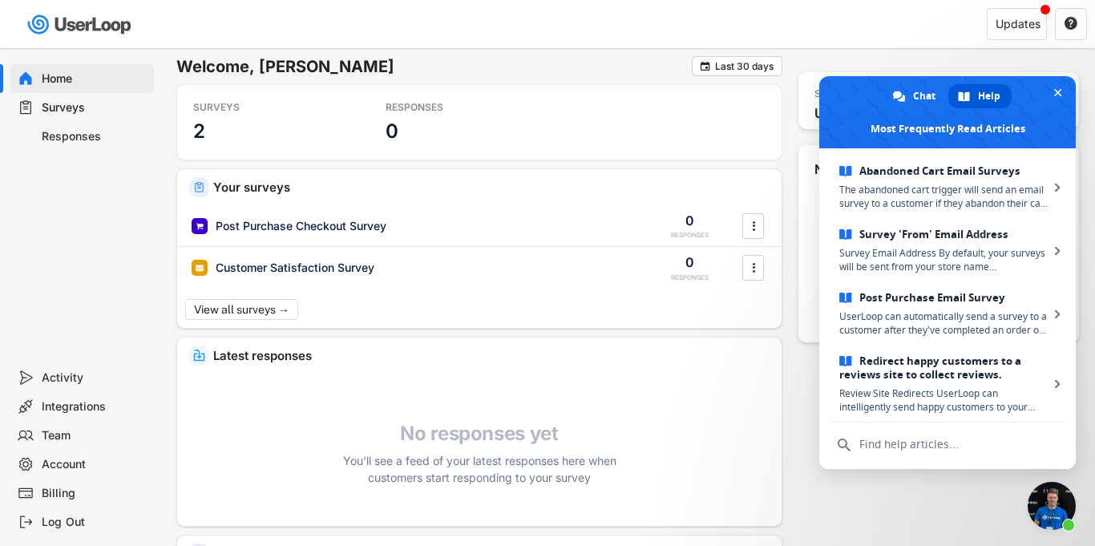
click at [884, 58] on div "Subscription Unlimited Upgrade plan Need help? Contact support Get instant help…" at bounding box center [939, 298] width 281 height 485
click at [1056, 85] on span "Close chat" at bounding box center [1058, 92] width 17 height 17
